Goal: Transaction & Acquisition: Book appointment/travel/reservation

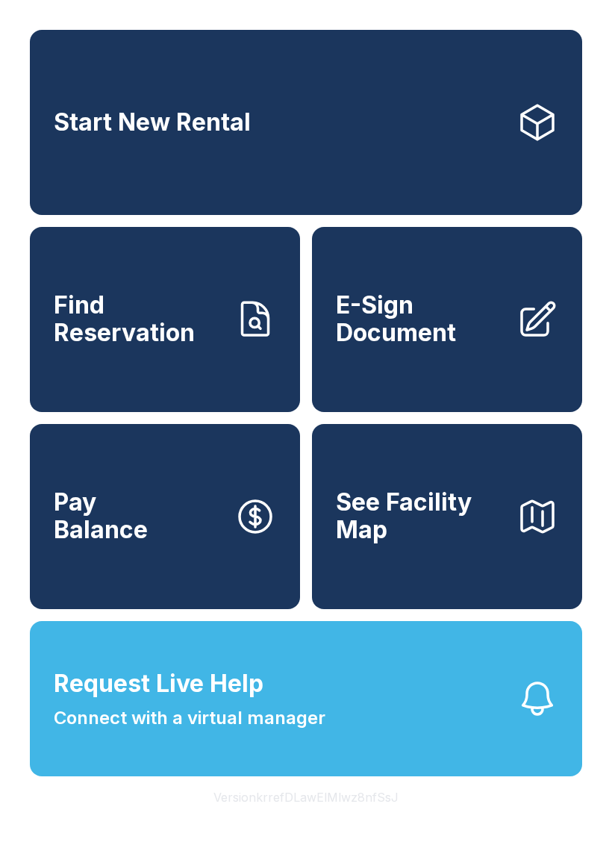
click at [237, 160] on link "Start New Rental" at bounding box center [306, 122] width 552 height 185
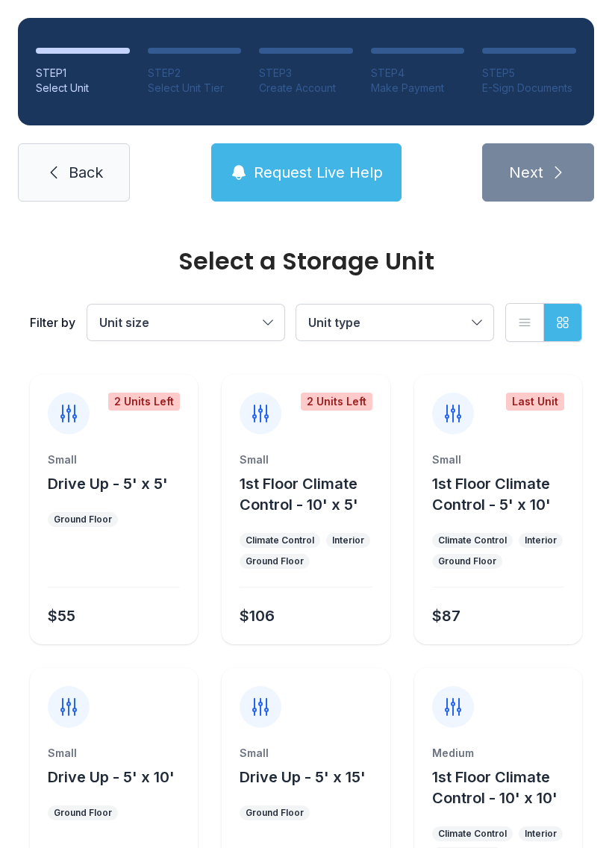
scroll to position [-2, 0]
click at [69, 172] on span "Back" at bounding box center [86, 172] width 34 height 21
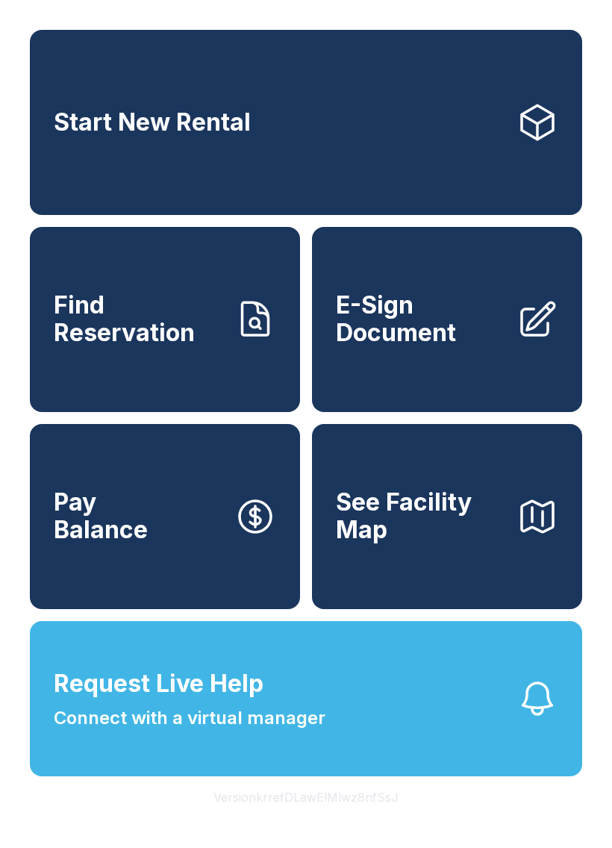
click at [427, 322] on span "E-Sign Document" at bounding box center [420, 319] width 169 height 54
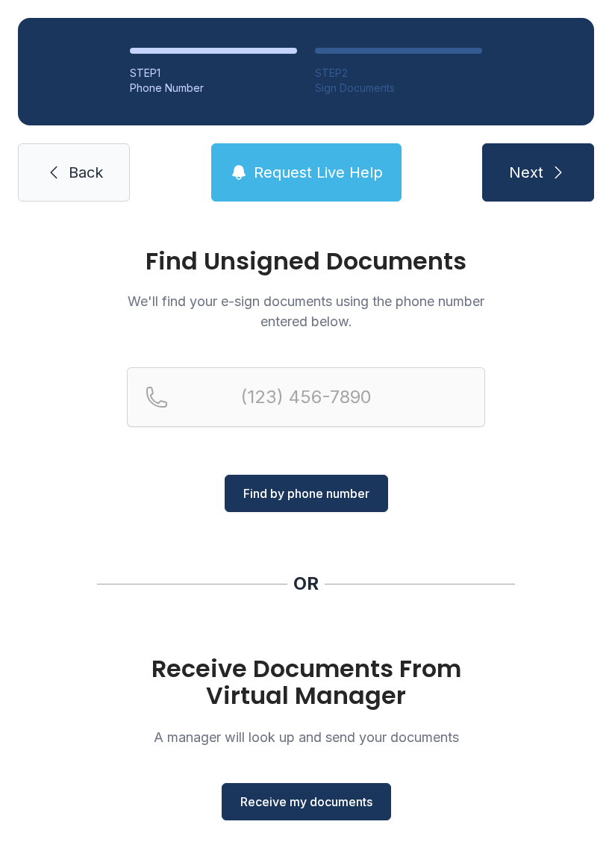
click at [281, 803] on span "Receive my documents" at bounding box center [306, 801] width 132 height 18
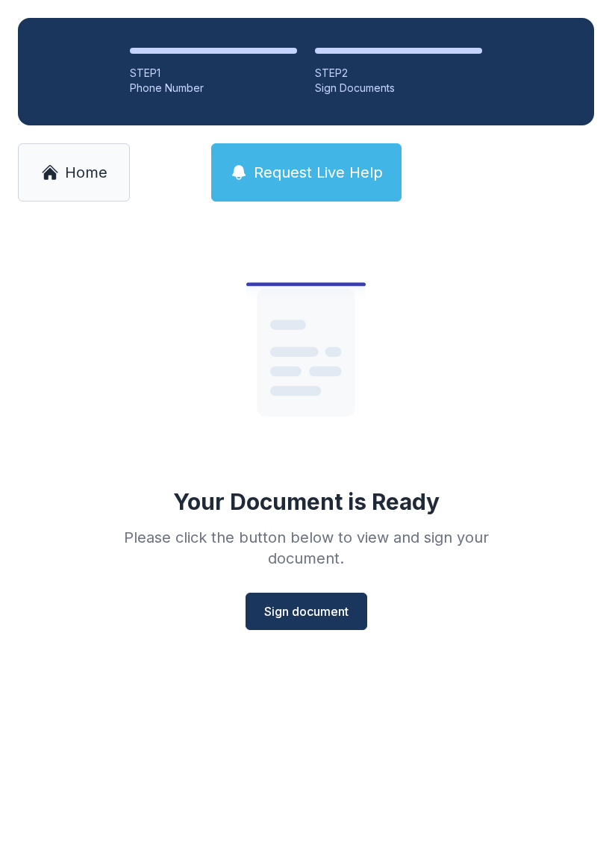
click at [310, 605] on span "Sign document" at bounding box center [306, 611] width 84 height 18
click at [112, 188] on link "Home" at bounding box center [74, 172] width 112 height 58
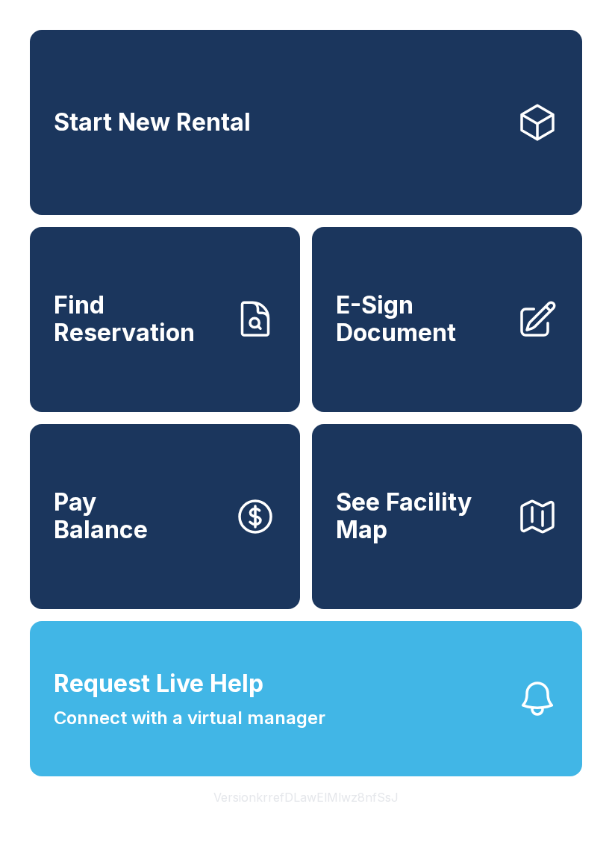
click at [454, 770] on button "Request Live Help Connect with a virtual manager" at bounding box center [306, 698] width 552 height 155
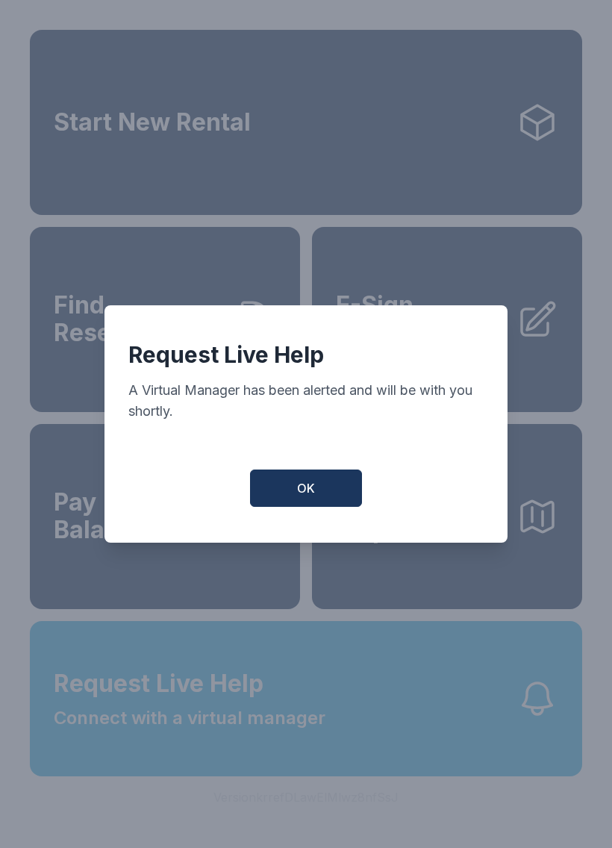
click at [326, 501] on button "OK" at bounding box center [306, 487] width 112 height 37
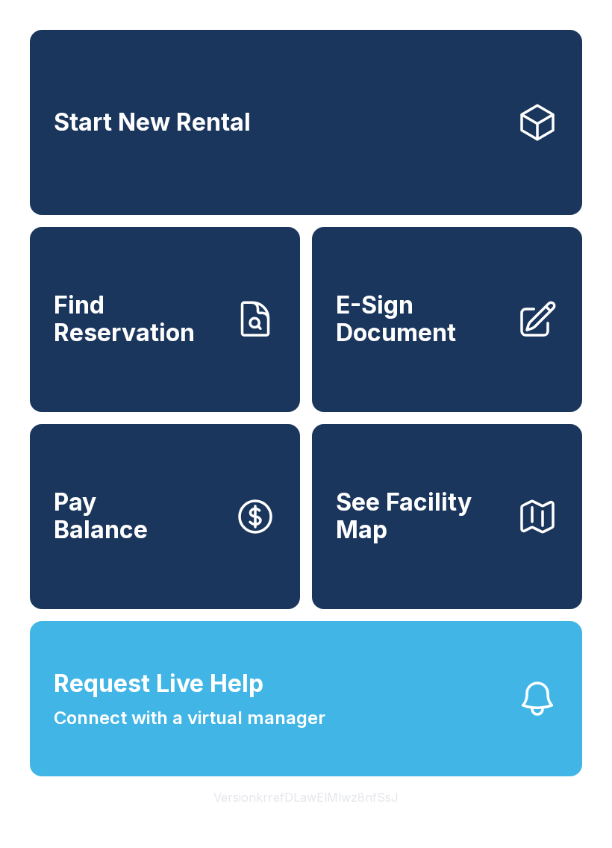
click at [242, 150] on link "Start New Rental" at bounding box center [306, 122] width 552 height 185
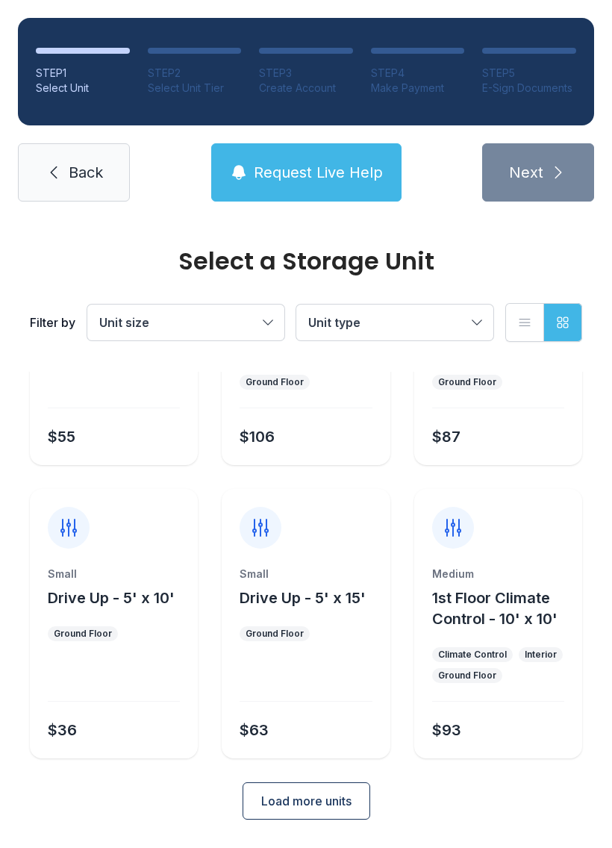
scroll to position [178, 0]
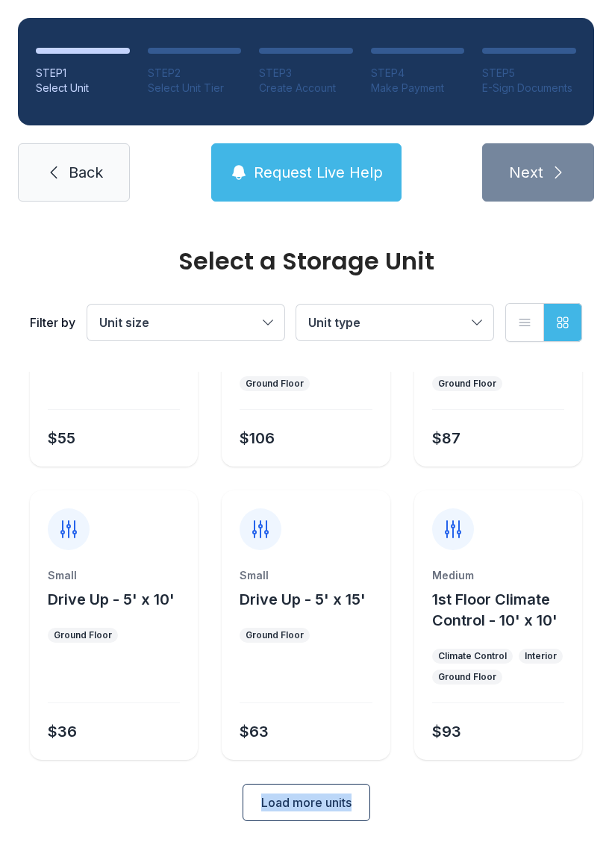
click at [49, 825] on div "Select a Storage Unit Filter by Unit size Unit type List view Grid view 2 Units…" at bounding box center [306, 461] width 612 height 839
click at [19, 820] on div "Select a Storage Unit Filter by Unit size Unit type List view Grid view 2 Units…" at bounding box center [306, 461] width 612 height 839
click at [280, 808] on span "Load more units" at bounding box center [306, 802] width 90 height 18
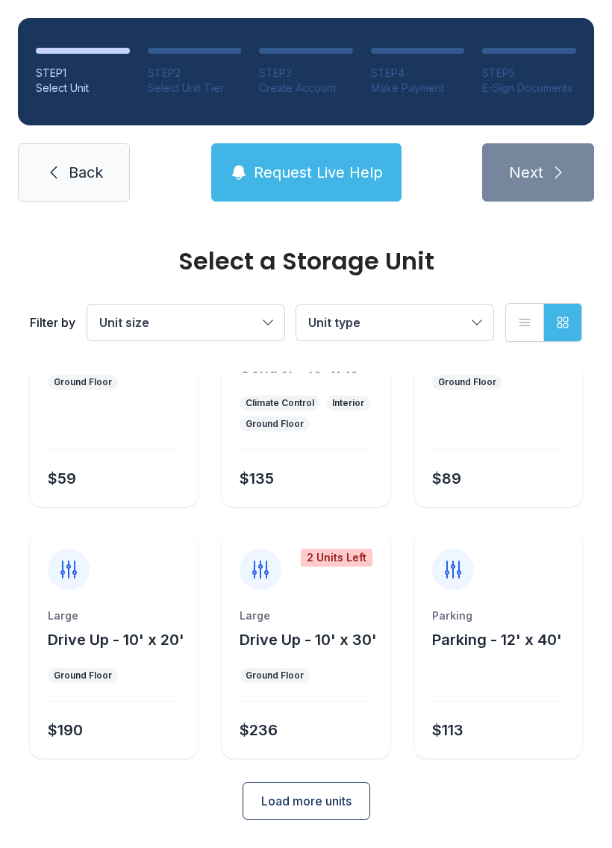
scroll to position [722, 0]
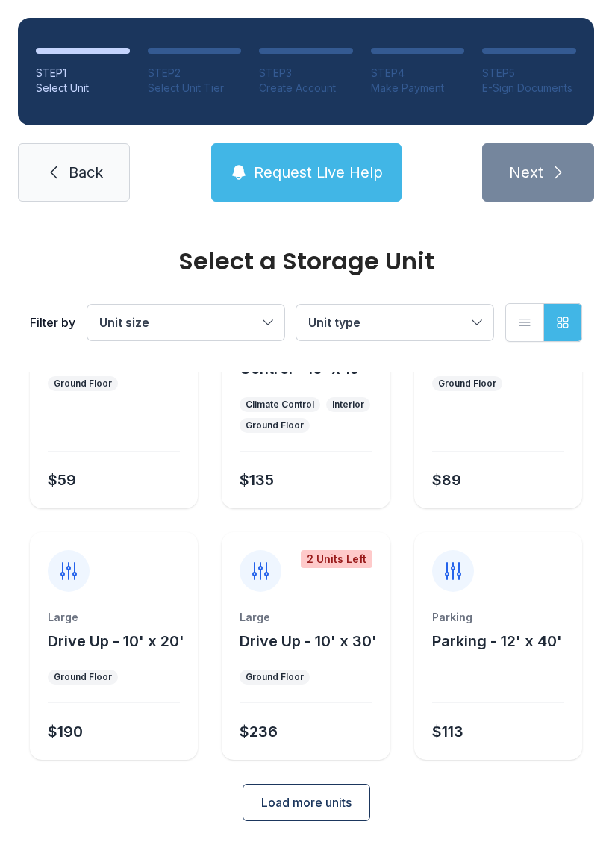
click at [271, 795] on span "Load more units" at bounding box center [306, 802] width 90 height 18
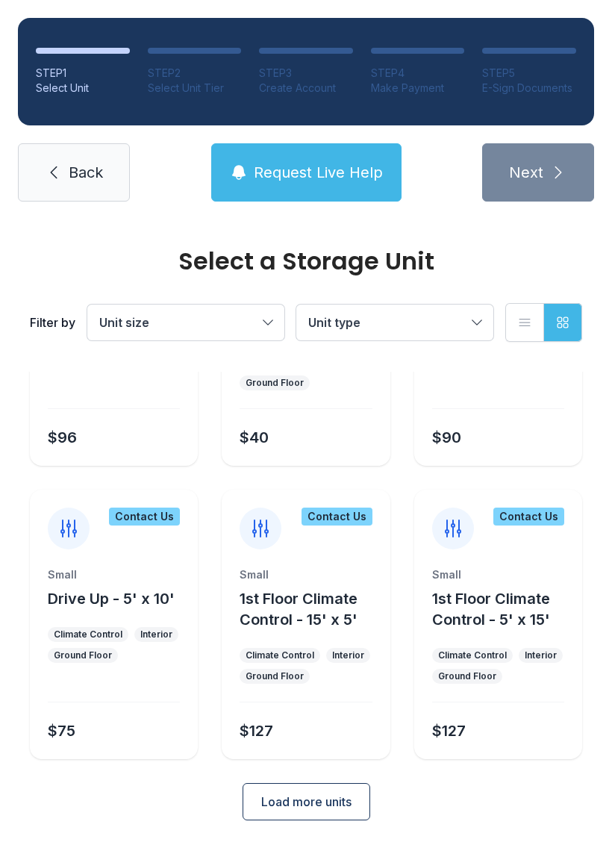
scroll to position [1309, 0]
